Goal: Task Accomplishment & Management: Complete application form

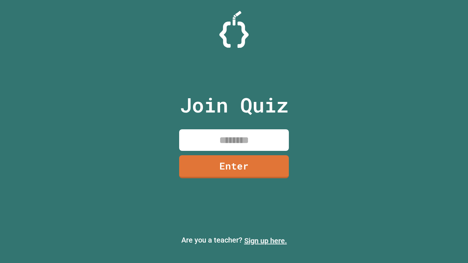
click at [266, 241] on link "Sign up here." at bounding box center [265, 241] width 43 height 9
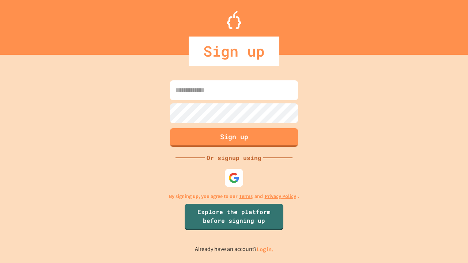
click at [266, 249] on link "Log in." at bounding box center [265, 250] width 17 height 8
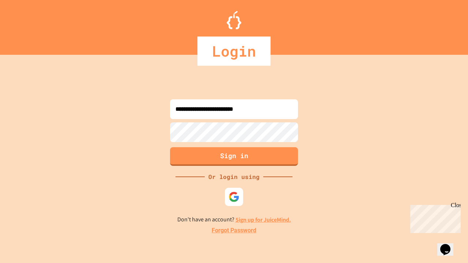
type input "**********"
